Goal: Check status: Check status

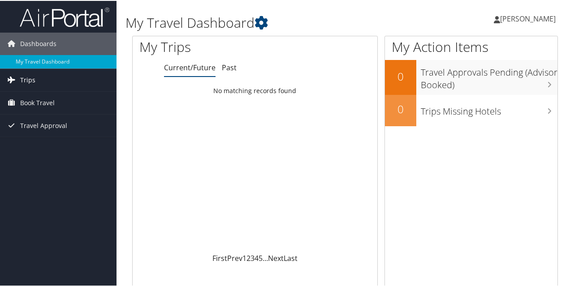
click at [38, 72] on link "Trips" at bounding box center [58, 79] width 116 height 22
click at [30, 144] on span "Book Travel" at bounding box center [37, 142] width 34 height 22
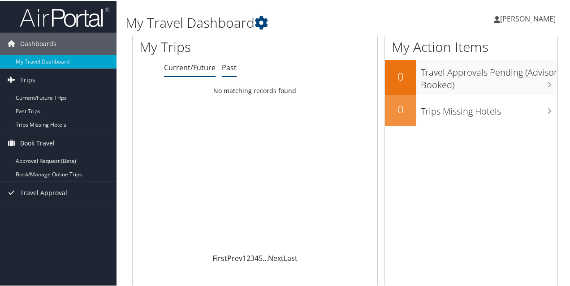
click at [231, 68] on link "Past" at bounding box center [229, 67] width 15 height 10
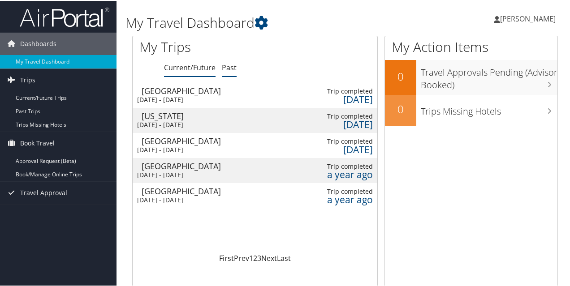
click at [185, 69] on link "Current/Future" at bounding box center [190, 67] width 52 height 10
